Goal: Check status

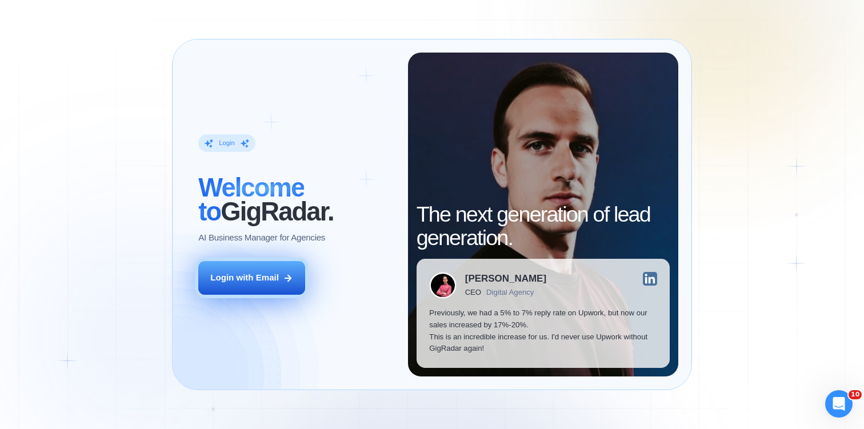
click at [279, 272] on button "Login with Email" at bounding box center [251, 278] width 107 height 34
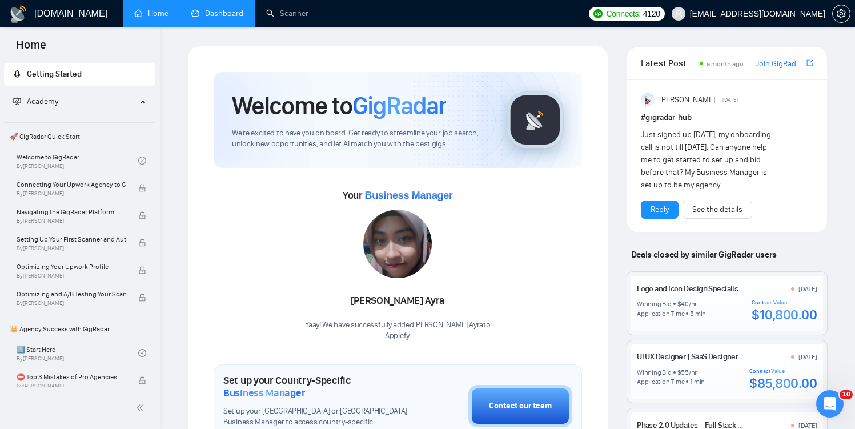
click at [234, 14] on link "Dashboard" at bounding box center [217, 14] width 52 height 10
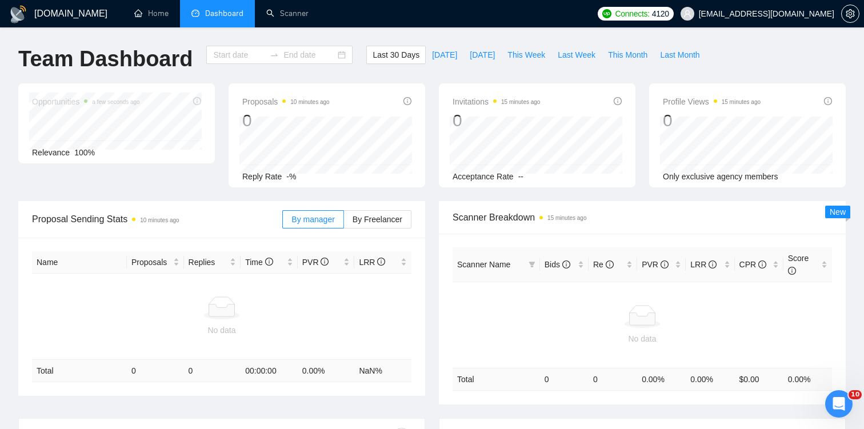
type input "2025-08-20"
type input "2025-09-19"
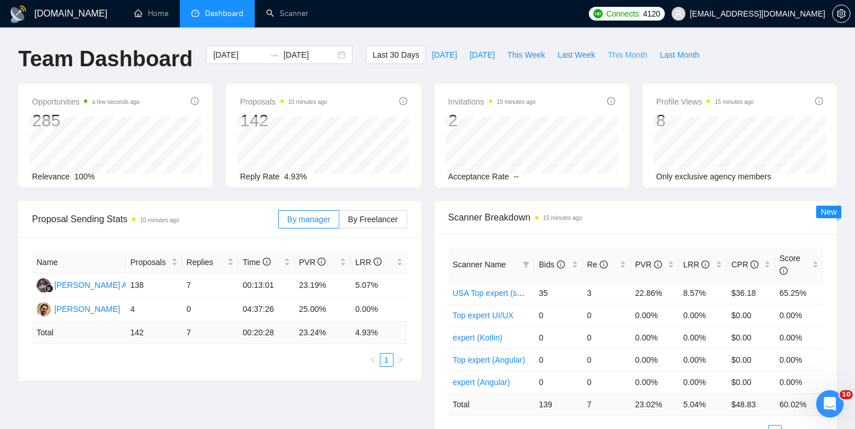
click at [636, 60] on span "This Month" at bounding box center [627, 55] width 39 height 13
type input "2025-09-01"
type input "2025-09-30"
click at [370, 223] on span "By Freelancer" at bounding box center [373, 219] width 50 height 9
click at [339, 222] on input "By Freelancer" at bounding box center [339, 222] width 0 height 0
